Goal: Information Seeking & Learning: Learn about a topic

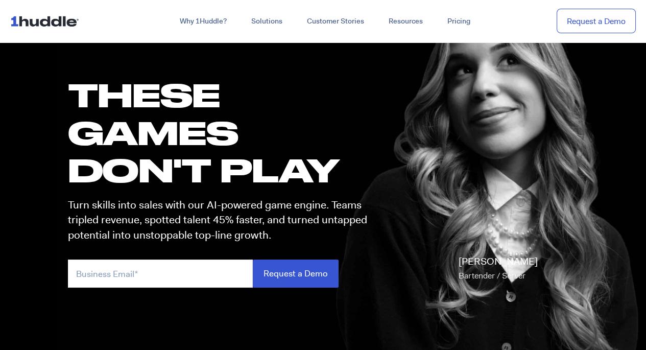
scroll to position [43, 0]
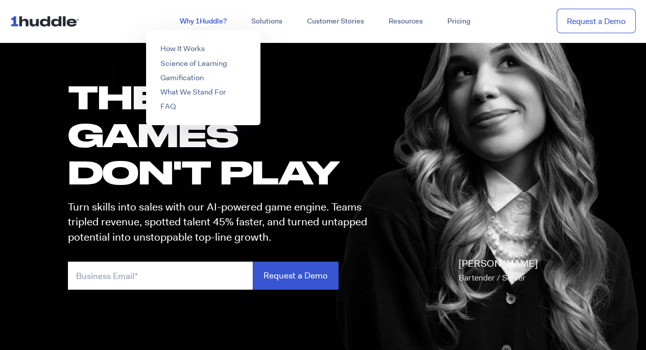
click at [196, 17] on link "Why 1Huddle?" at bounding box center [204, 21] width 72 height 18
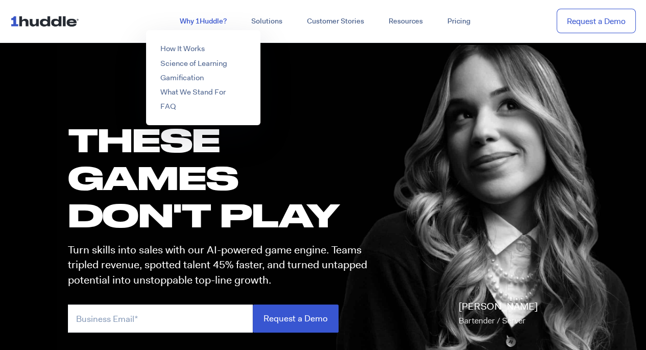
click at [203, 17] on link "Why 1Huddle?" at bounding box center [204, 21] width 72 height 18
click at [185, 51] on link "How It Works" at bounding box center [182, 48] width 44 height 10
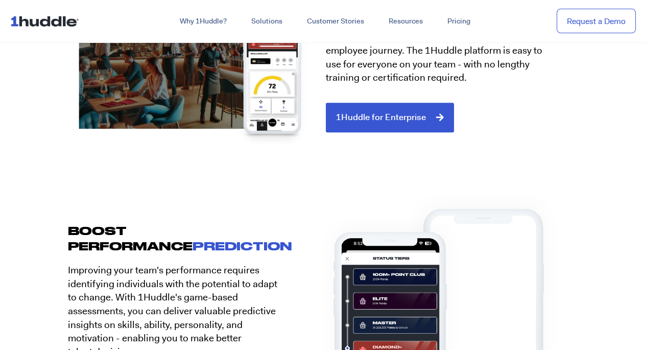
scroll to position [1161, 0]
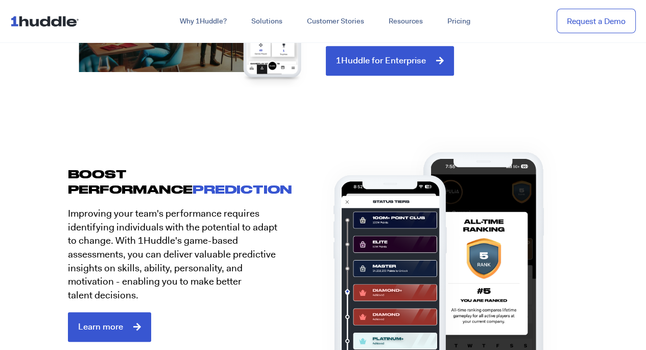
click at [50, 22] on img at bounding box center [46, 20] width 73 height 19
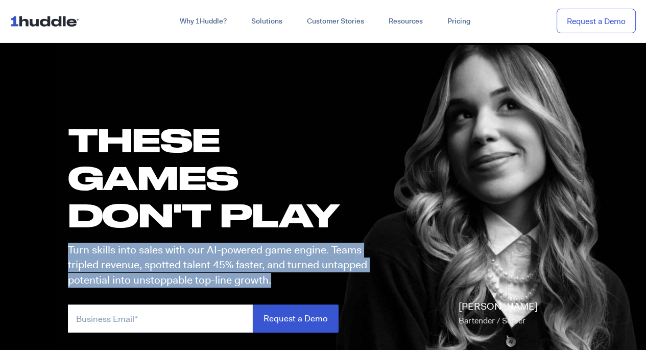
drag, startPoint x: 274, startPoint y: 287, endPoint x: 64, endPoint y: 253, distance: 212.5
click at [64, 253] on div "these GAMES DON'T PLAY Turn skills into sales with our AI-powered game engine. …" at bounding box center [217, 232] width 319 height 222
copy p "Turn skills into sales with our AI-powered game engine. Teams tripled revenue, …"
